Goal: Find specific page/section: Find specific page/section

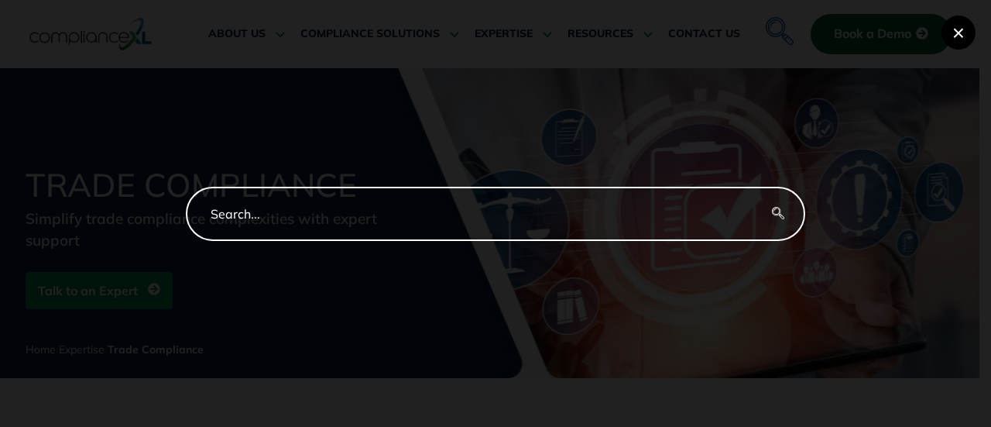
click at [967, 19] on button "×" at bounding box center [959, 32] width 34 height 34
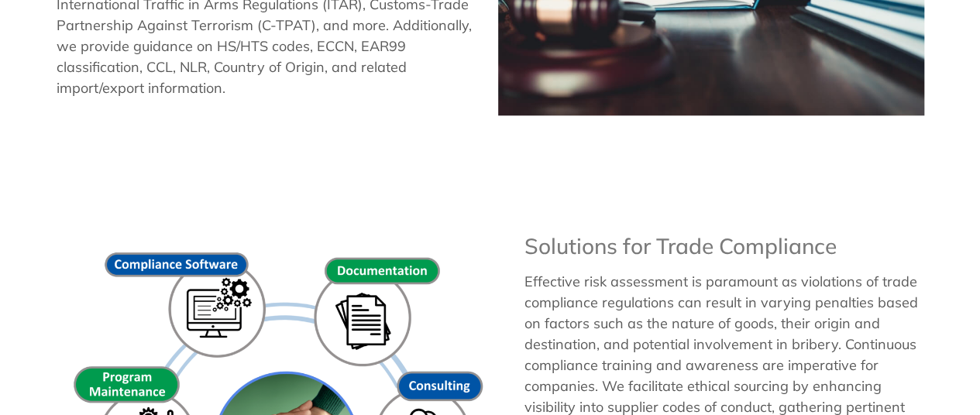
scroll to position [929, 0]
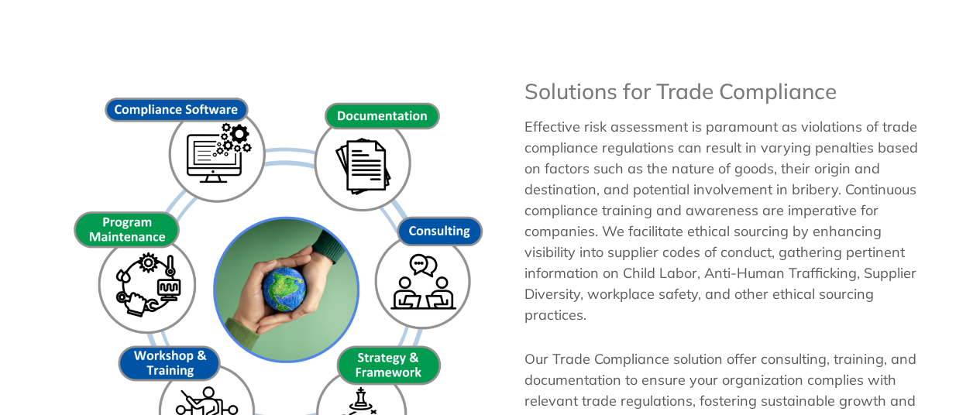
click at [914, 22] on div "Trade Compliance Simplify trade compliance complexities with expert support Tal…" at bounding box center [490, 390] width 980 height 2502
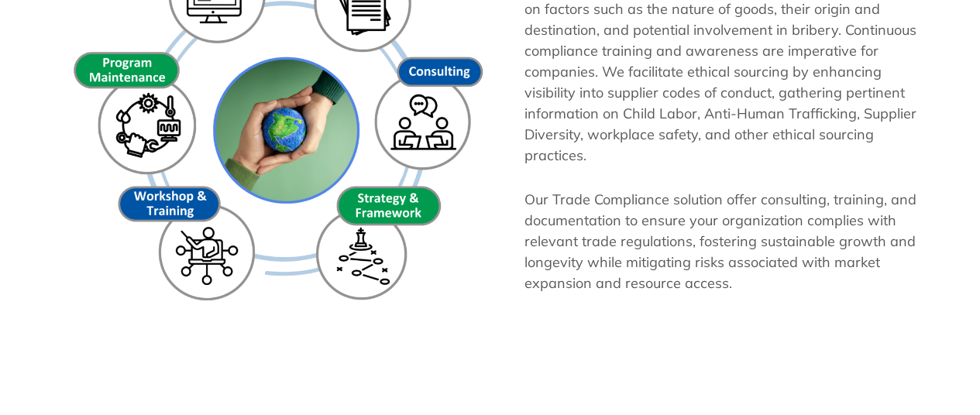
scroll to position [1007, 0]
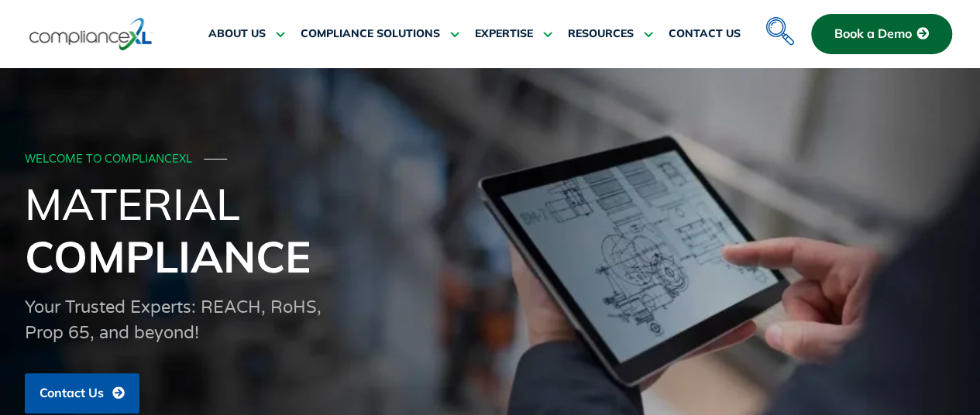
click at [877, 30] on span "Book a Demo" at bounding box center [872, 34] width 77 height 14
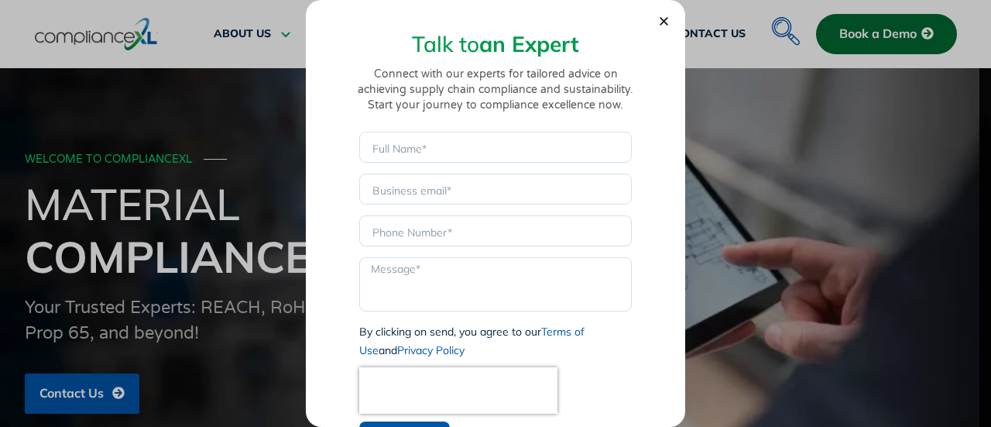
click at [665, 24] on icon "Close" at bounding box center [664, 21] width 12 height 12
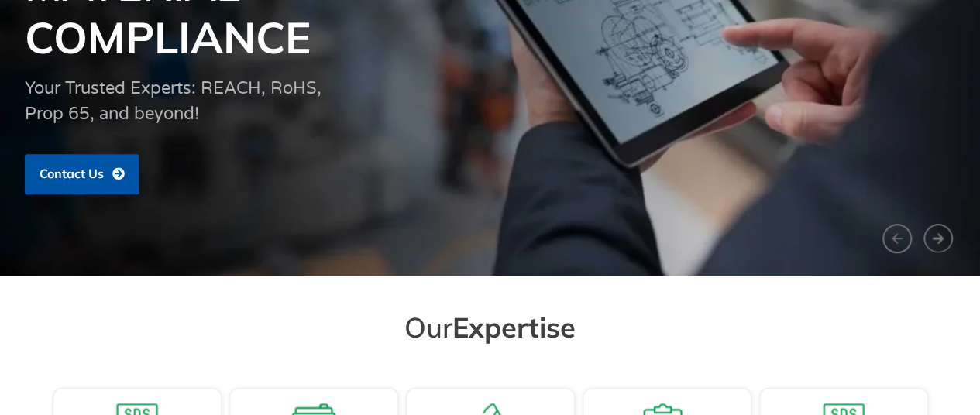
scroll to position [77, 0]
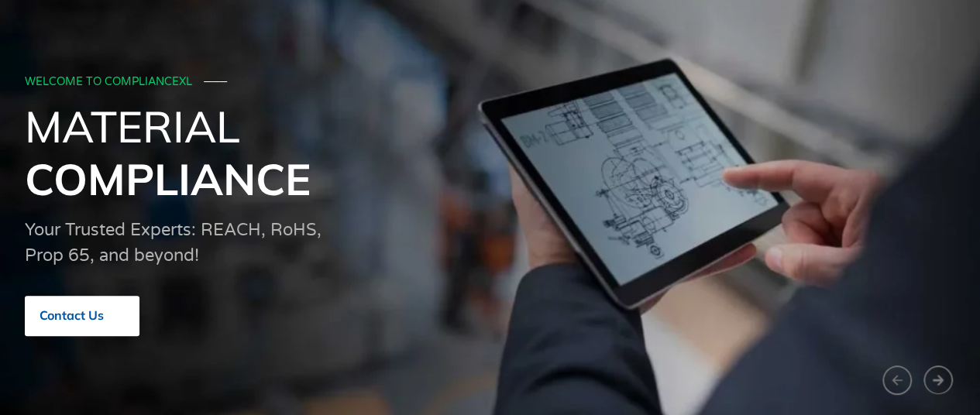
click at [98, 310] on span "Contact Us" at bounding box center [71, 316] width 64 height 14
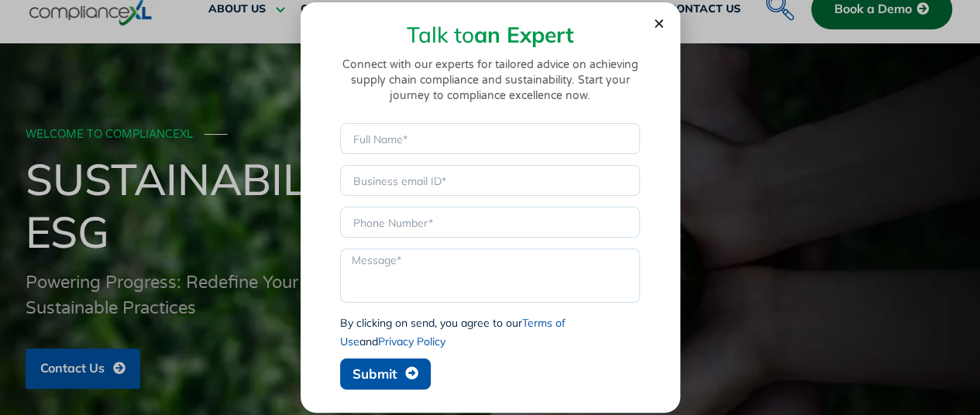
scroll to position [0, 0]
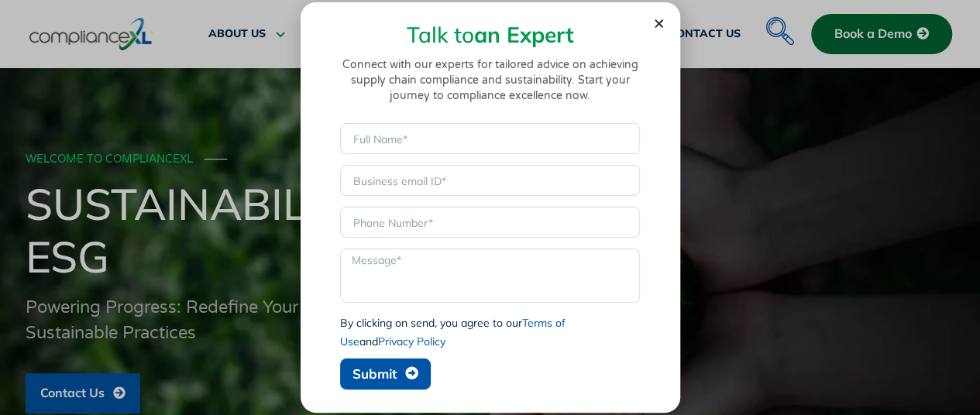
click at [658, 18] on icon "Close" at bounding box center [659, 24] width 12 height 12
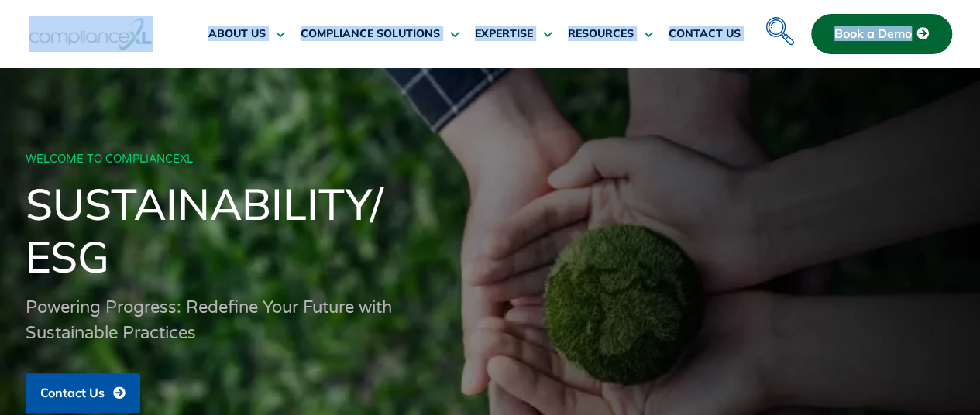
drag, startPoint x: 22, startPoint y: 15, endPoint x: 991, endPoint y: 29, distance: 968.2
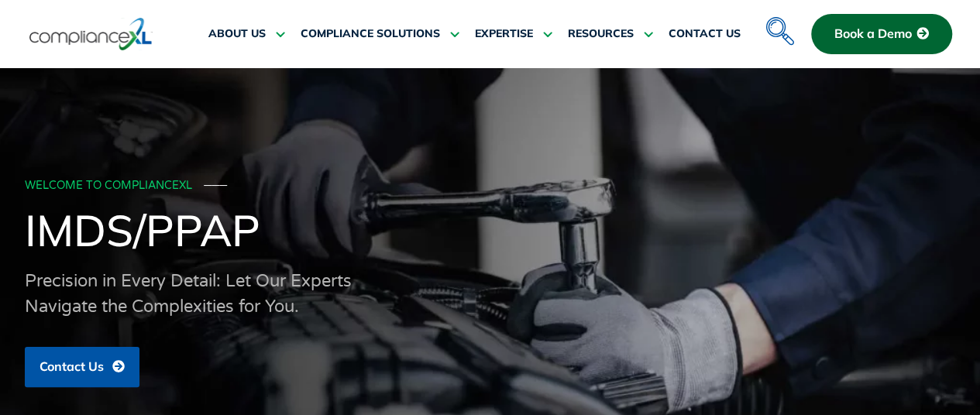
click at [977, 32] on section "ABOUT US Executive Team Meet Our Executive Team Leading the Way Leadership Insi…" at bounding box center [490, 29] width 980 height 58
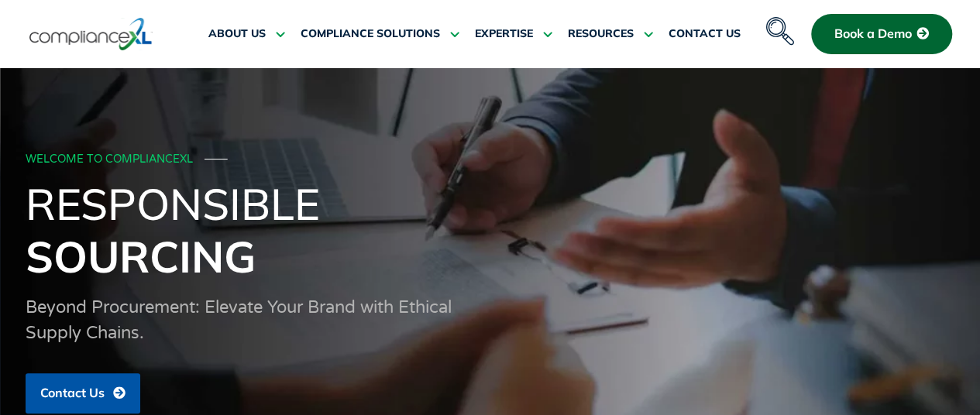
click at [772, 34] on icon "navsearch-button" at bounding box center [780, 31] width 28 height 28
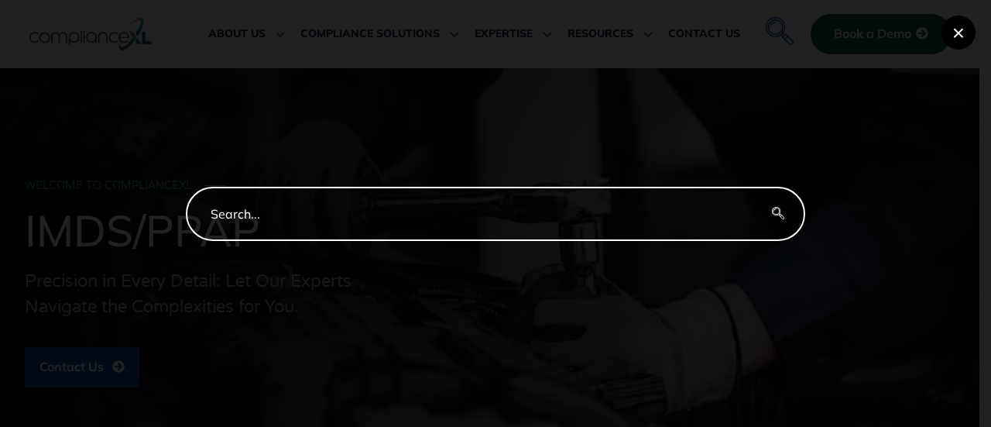
click at [959, 36] on button "×" at bounding box center [959, 32] width 34 height 34
